Goal: Task Accomplishment & Management: Use online tool/utility

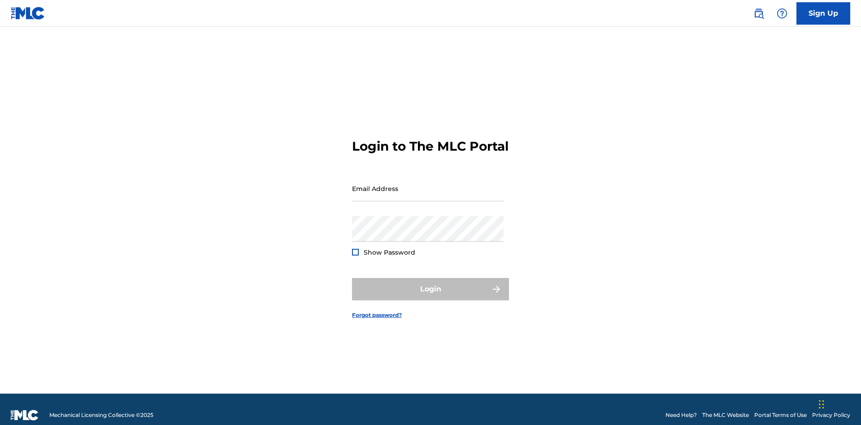
scroll to position [12, 0]
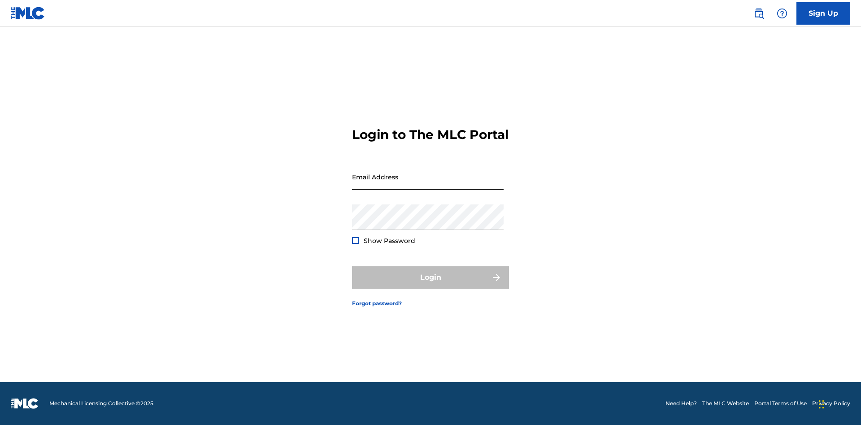
click at [428, 184] on input "Email Address" at bounding box center [428, 177] width 152 height 26
type input "[PERSON_NAME][EMAIL_ADDRESS][PERSON_NAME][DOMAIN_NAME]"
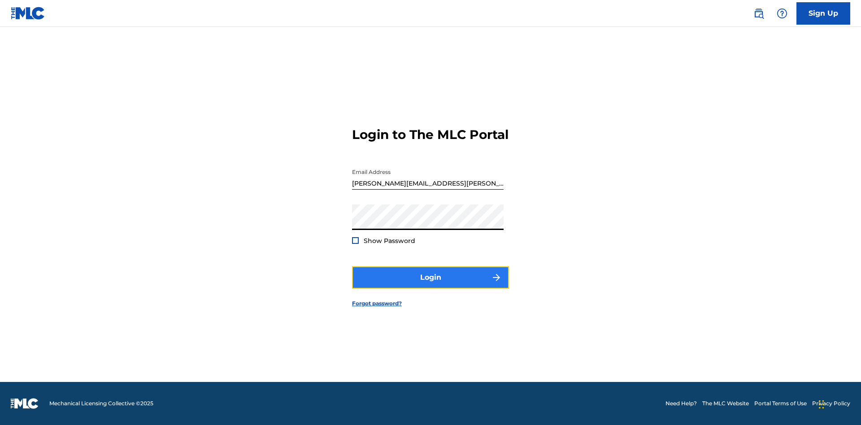
click at [430, 285] on button "Login" at bounding box center [430, 277] width 157 height 22
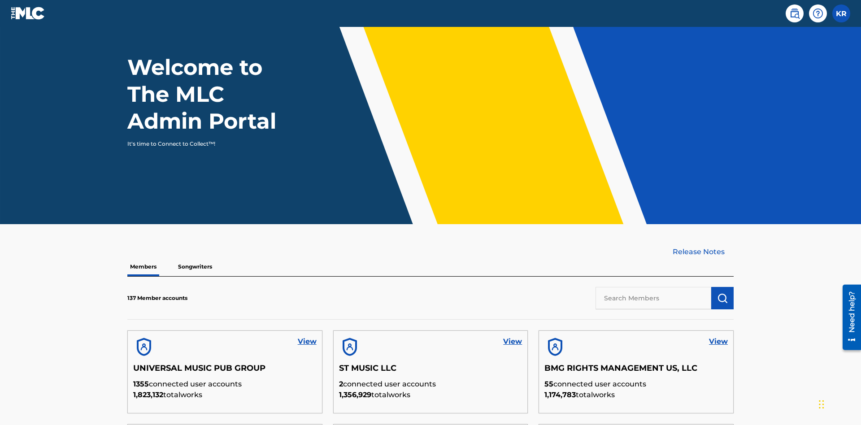
scroll to position [271, 0]
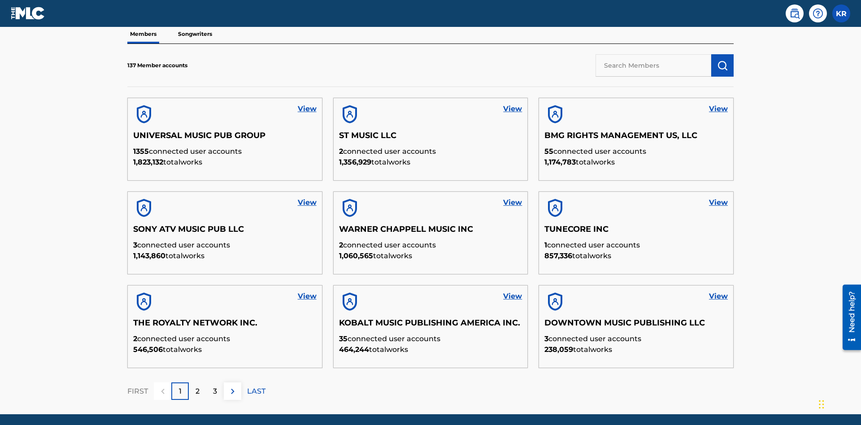
click at [653, 65] on input "text" at bounding box center [653, 65] width 116 height 22
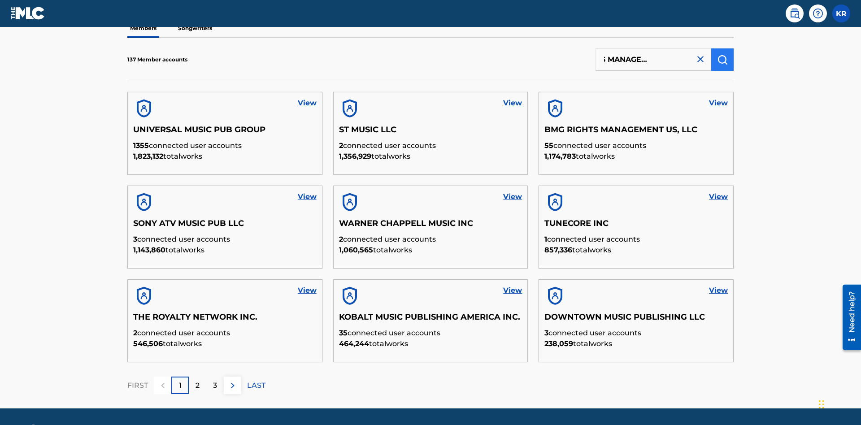
type input "BMG RIGHTS MANAGEMENT US, LLC"
click at [722, 59] on img "submit" at bounding box center [722, 59] width 11 height 11
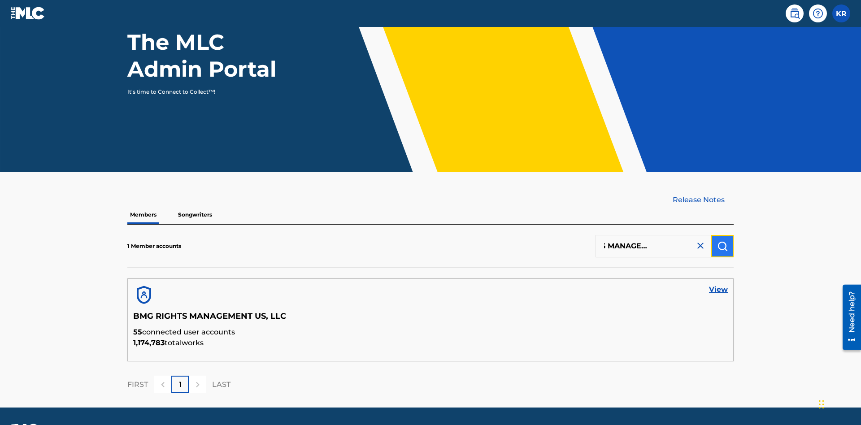
scroll to position [116, 0]
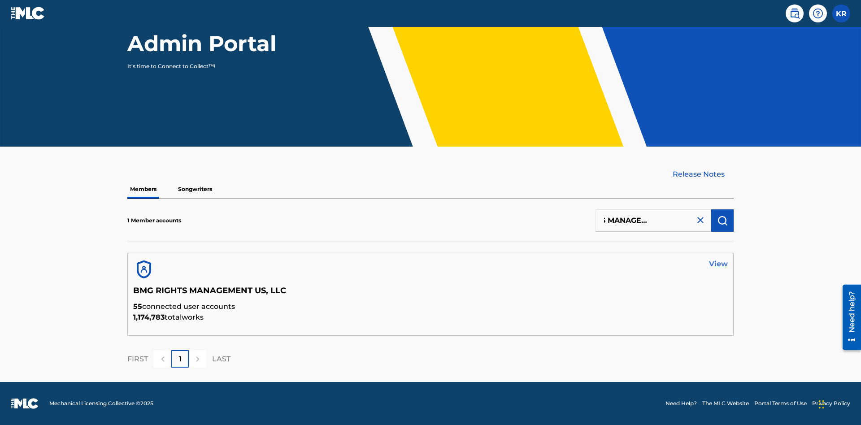
click at [718, 264] on link "View" at bounding box center [718, 264] width 19 height 11
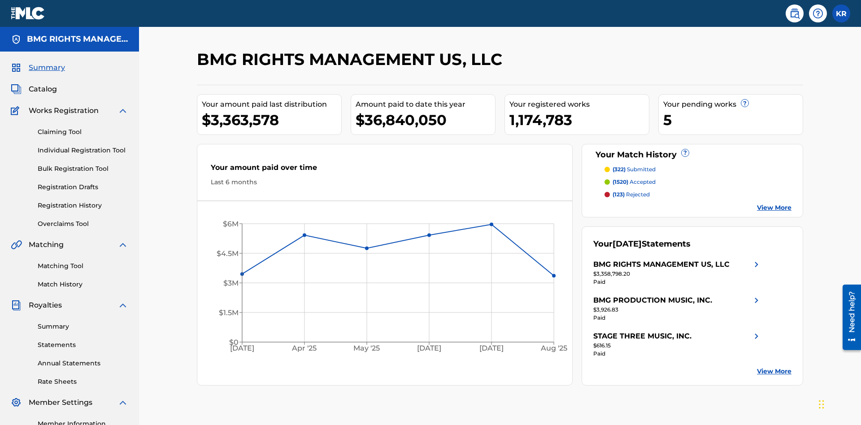
scroll to position [113, 0]
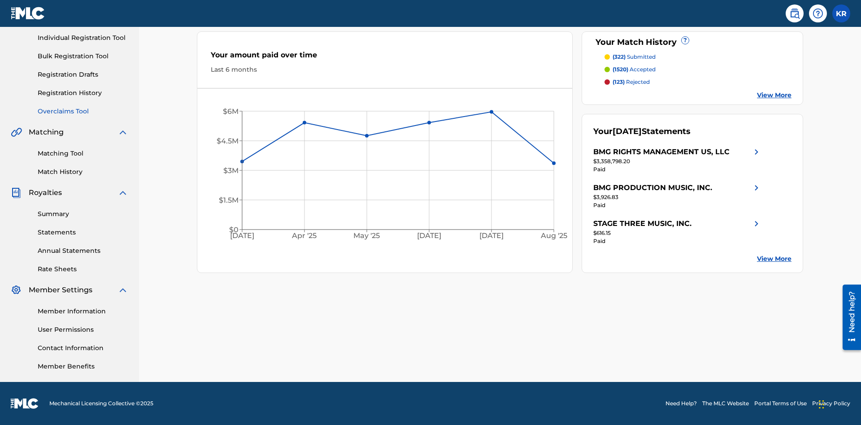
click at [83, 111] on link "Overclaims Tool" at bounding box center [83, 111] width 91 height 9
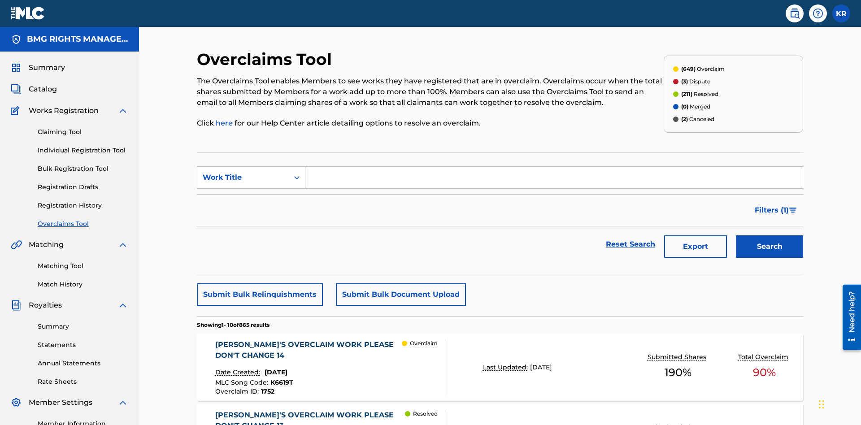
scroll to position [115, 0]
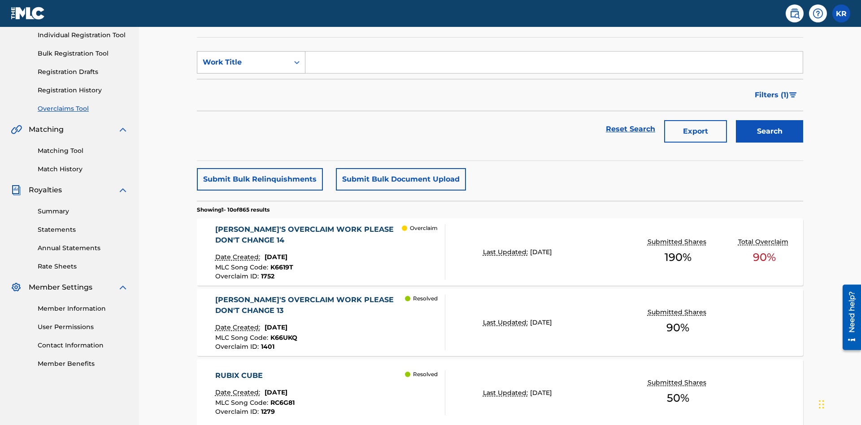
click at [243, 62] on div "Work Title" at bounding box center [243, 62] width 81 height 11
click at [251, 85] on div "MLC Song Code" at bounding box center [251, 85] width 108 height 22
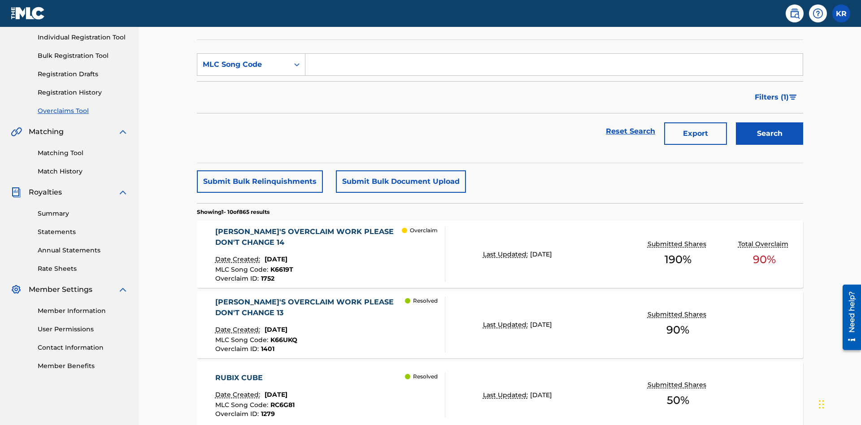
click at [554, 65] on input "Search Form" at bounding box center [553, 65] width 497 height 22
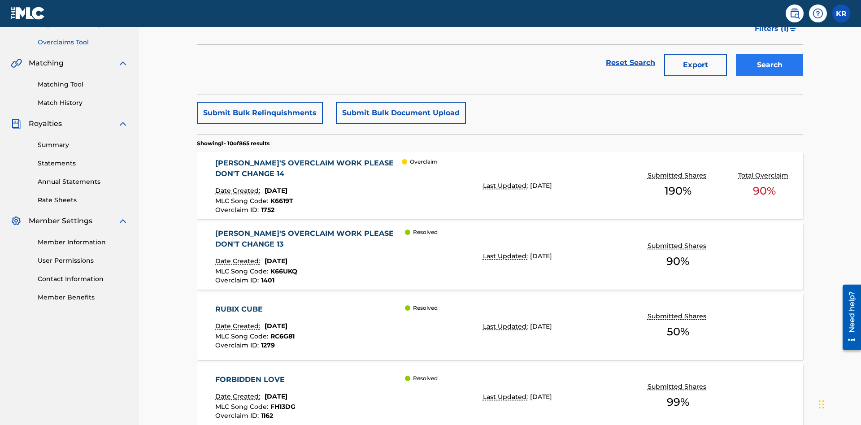
type input "K6619T"
click at [769, 65] on button "Search" at bounding box center [769, 65] width 67 height 22
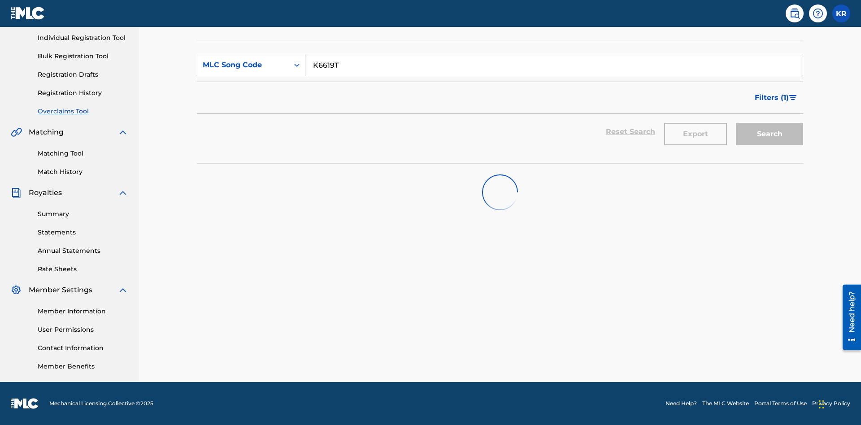
scroll to position [113, 0]
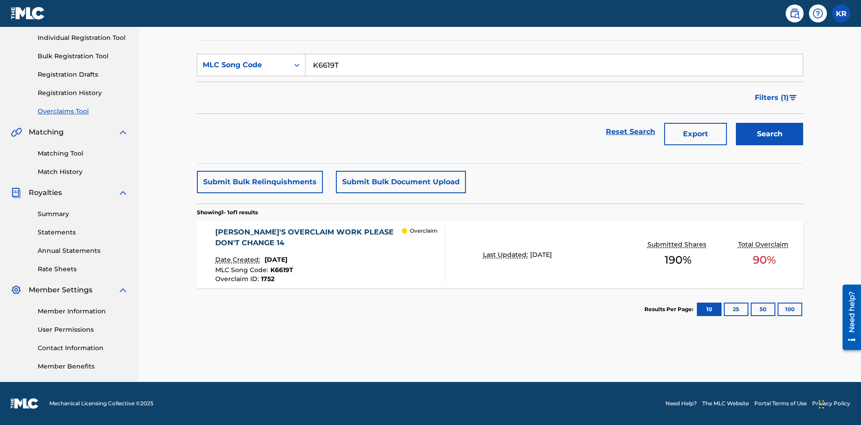
click at [267, 279] on span "1752" at bounding box center [267, 279] width 13 height 8
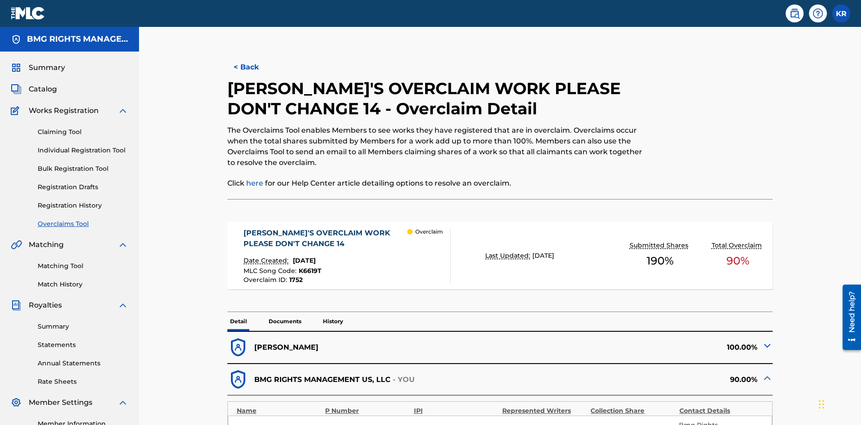
scroll to position [25, 0]
